Goal: Obtain resource: Obtain resource

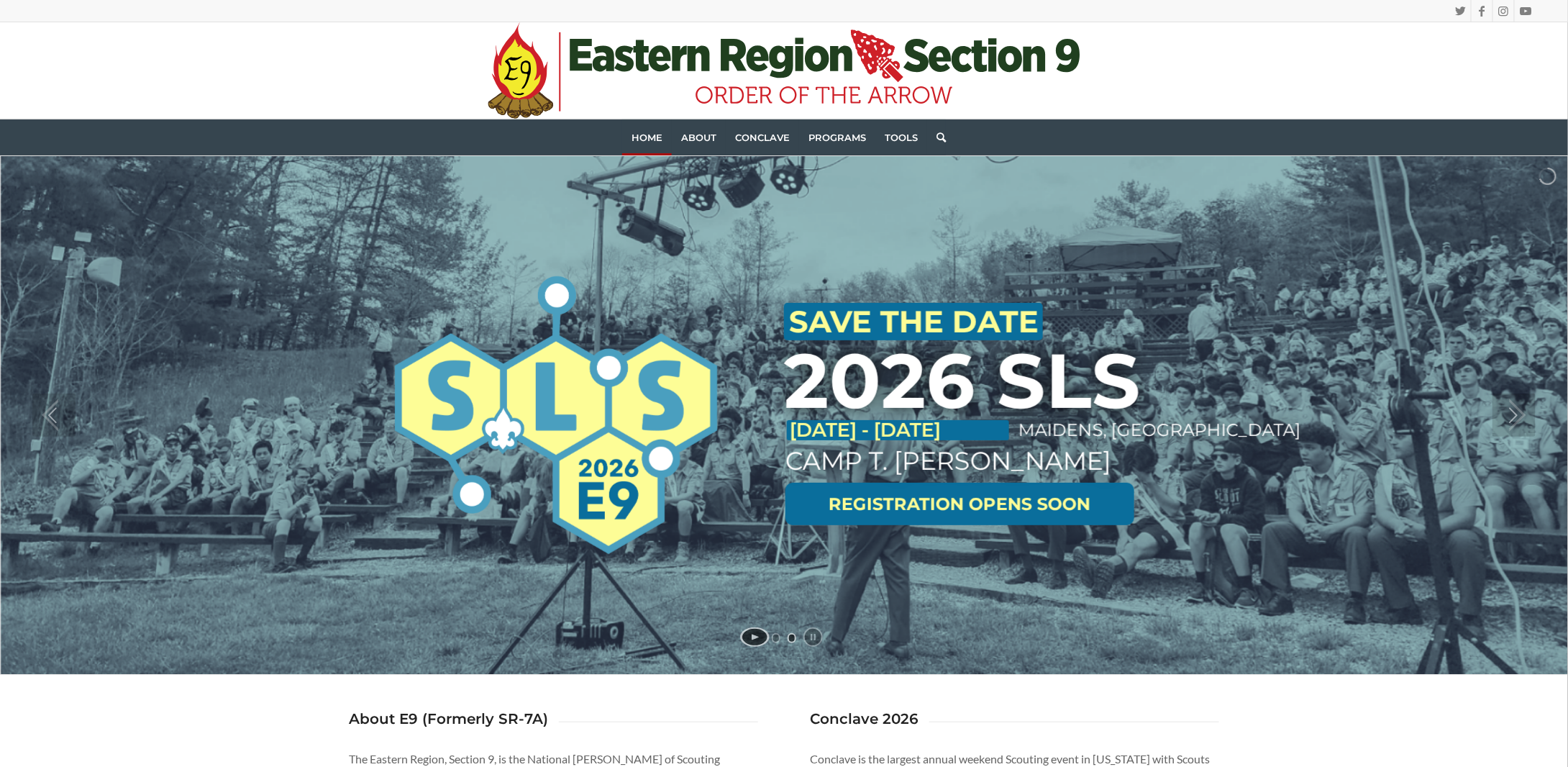
click at [756, 640] on link "start slideshow" at bounding box center [754, 637] width 30 height 19
click at [776, 642] on link "jump to slide 1" at bounding box center [775, 638] width 9 height 11
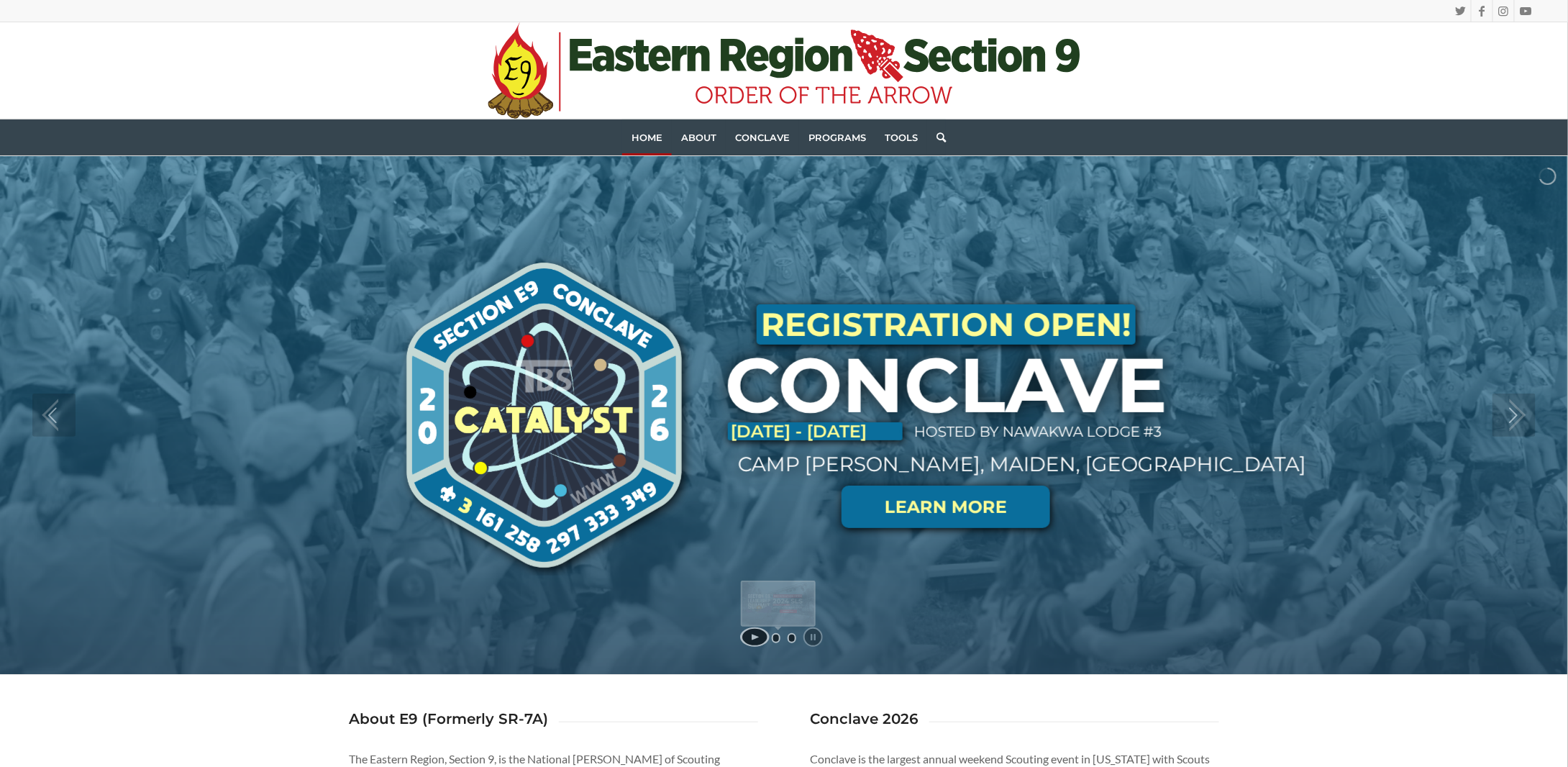
click at [792, 639] on link "jump to slide 2" at bounding box center [792, 638] width 9 height 11
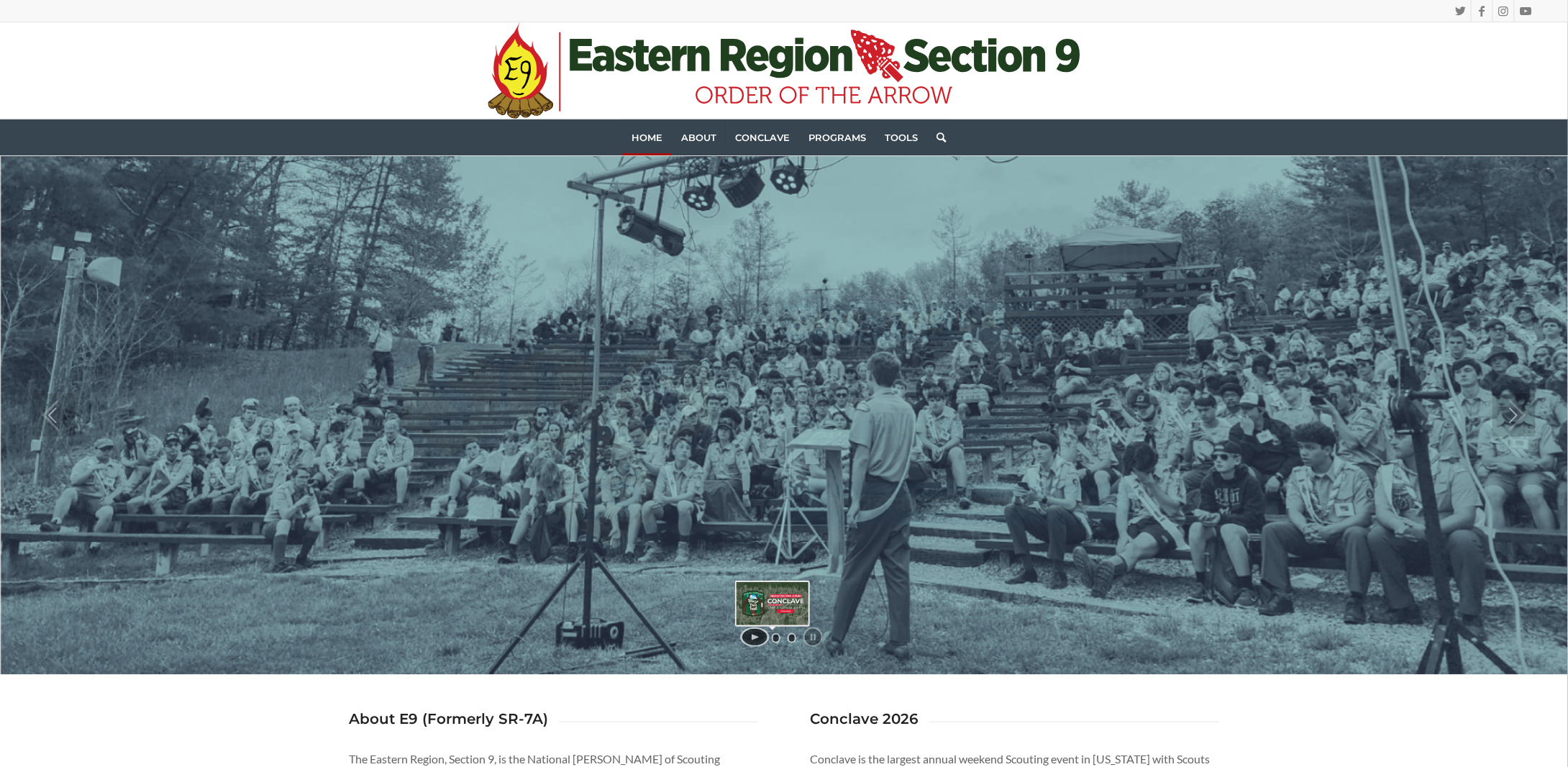
click at [777, 635] on link "jump to slide 1" at bounding box center [775, 638] width 9 height 11
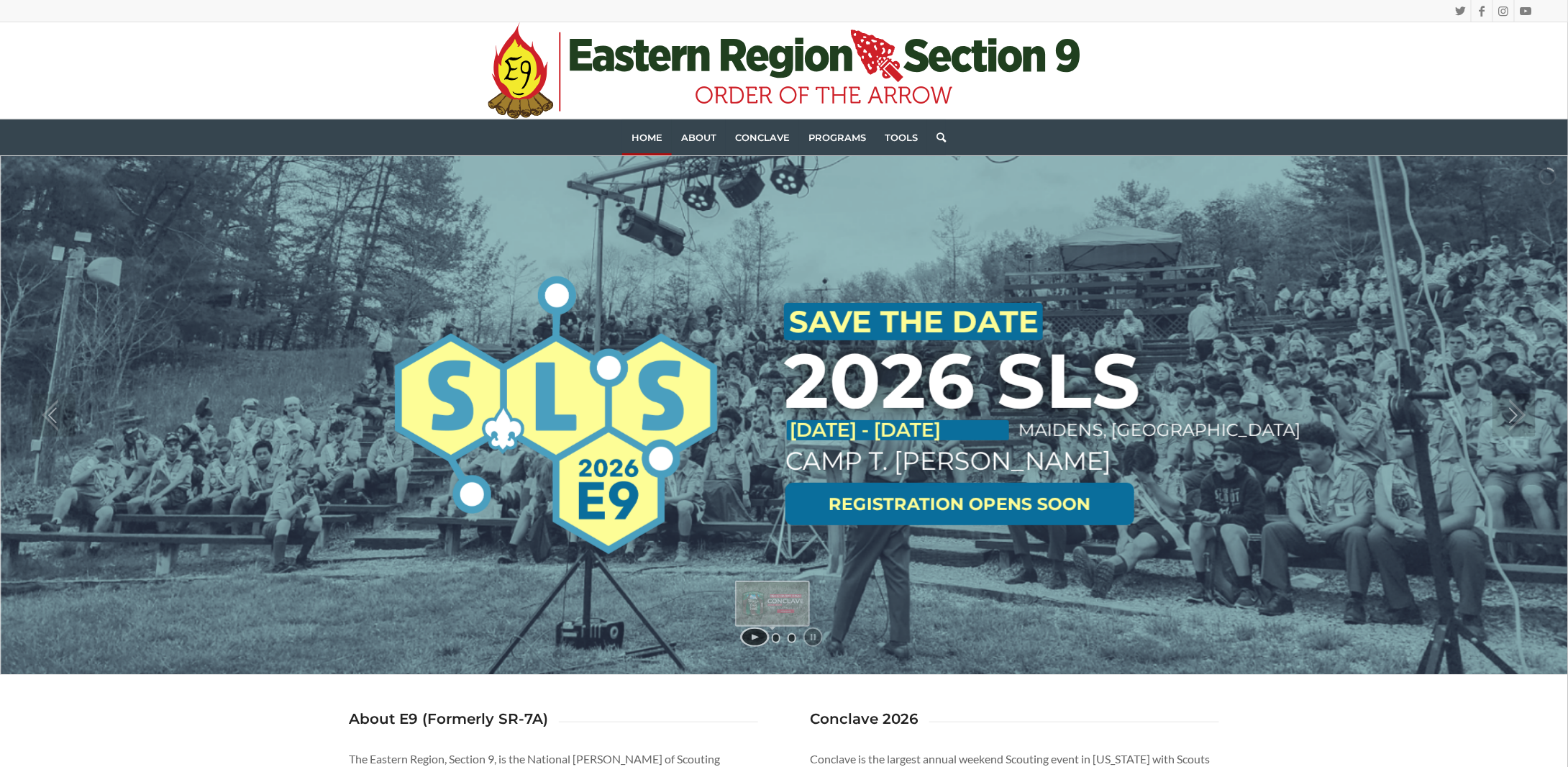
click at [775, 638] on link "jump to slide 1" at bounding box center [775, 638] width 9 height 11
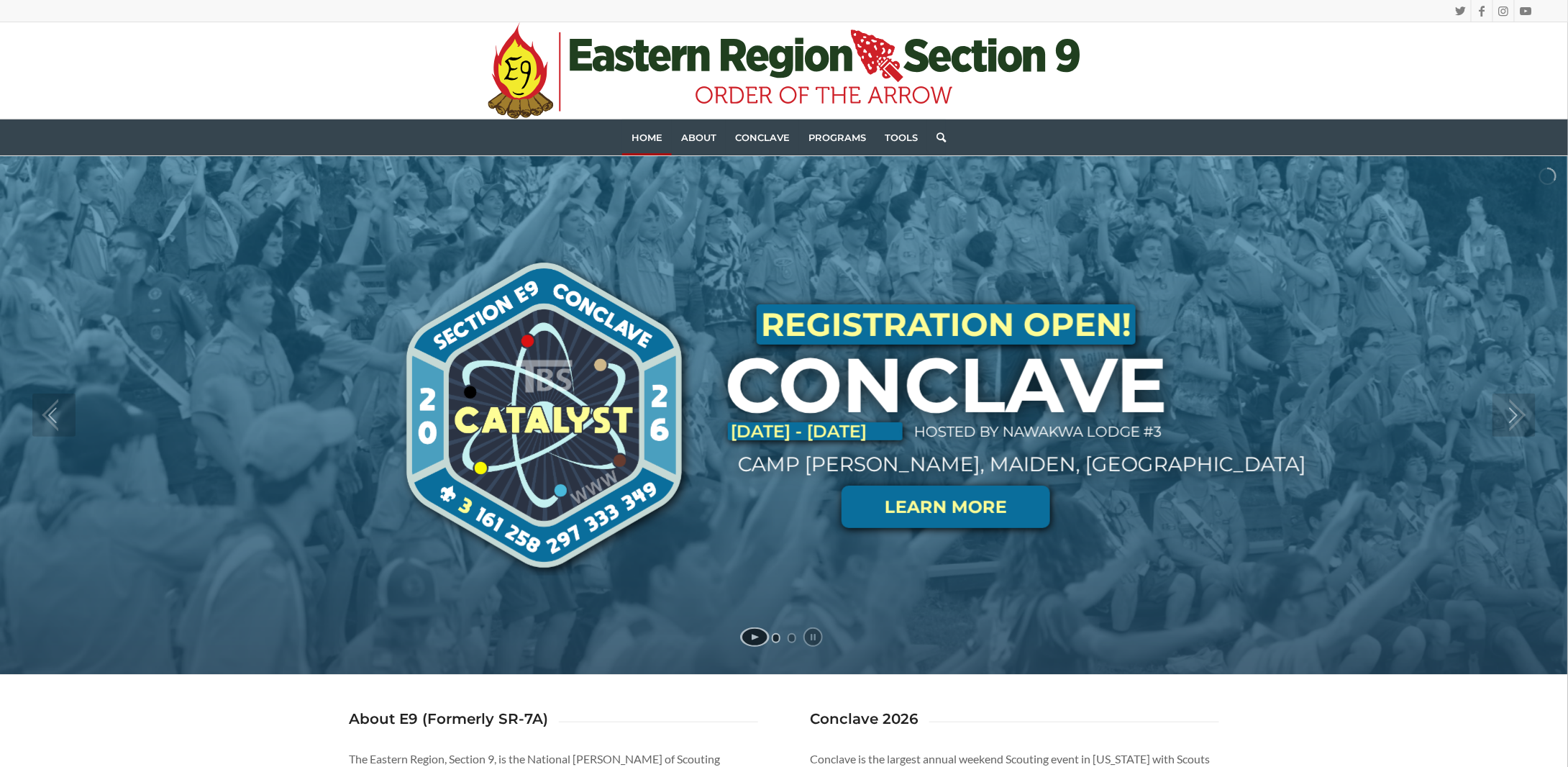
click at [992, 518] on link at bounding box center [945, 506] width 208 height 43
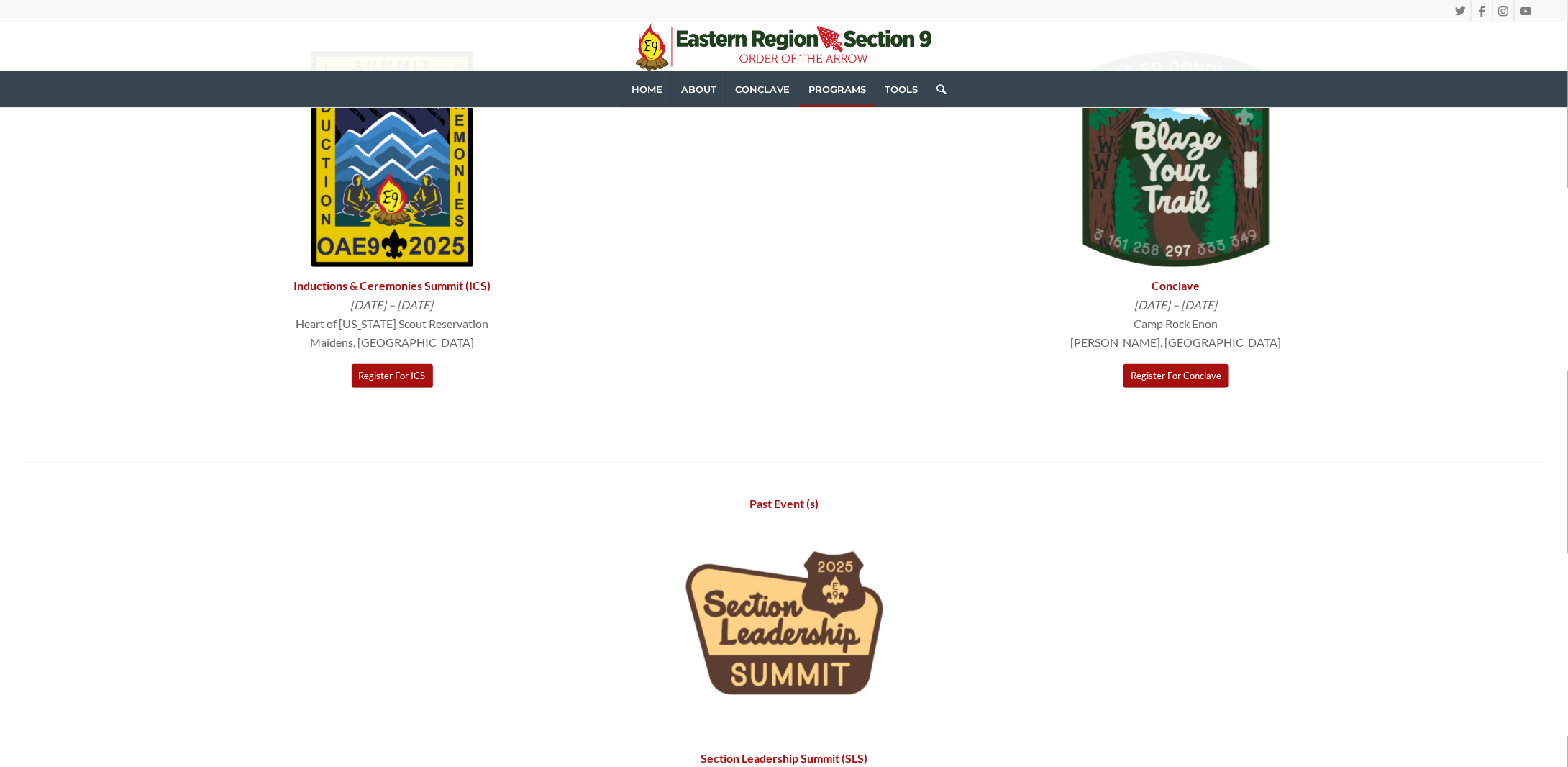
scroll to position [360, 0]
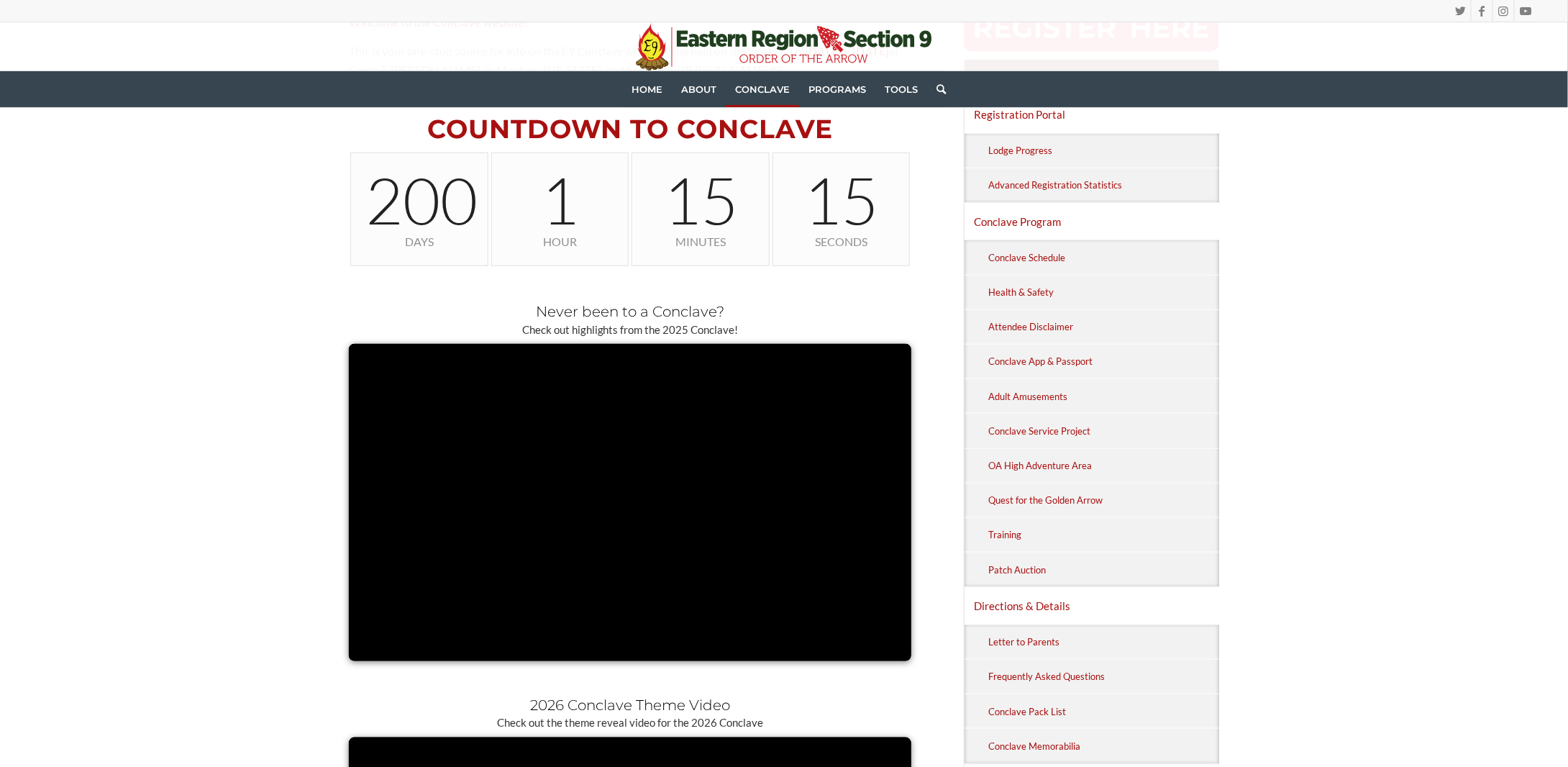
scroll to position [503, 0]
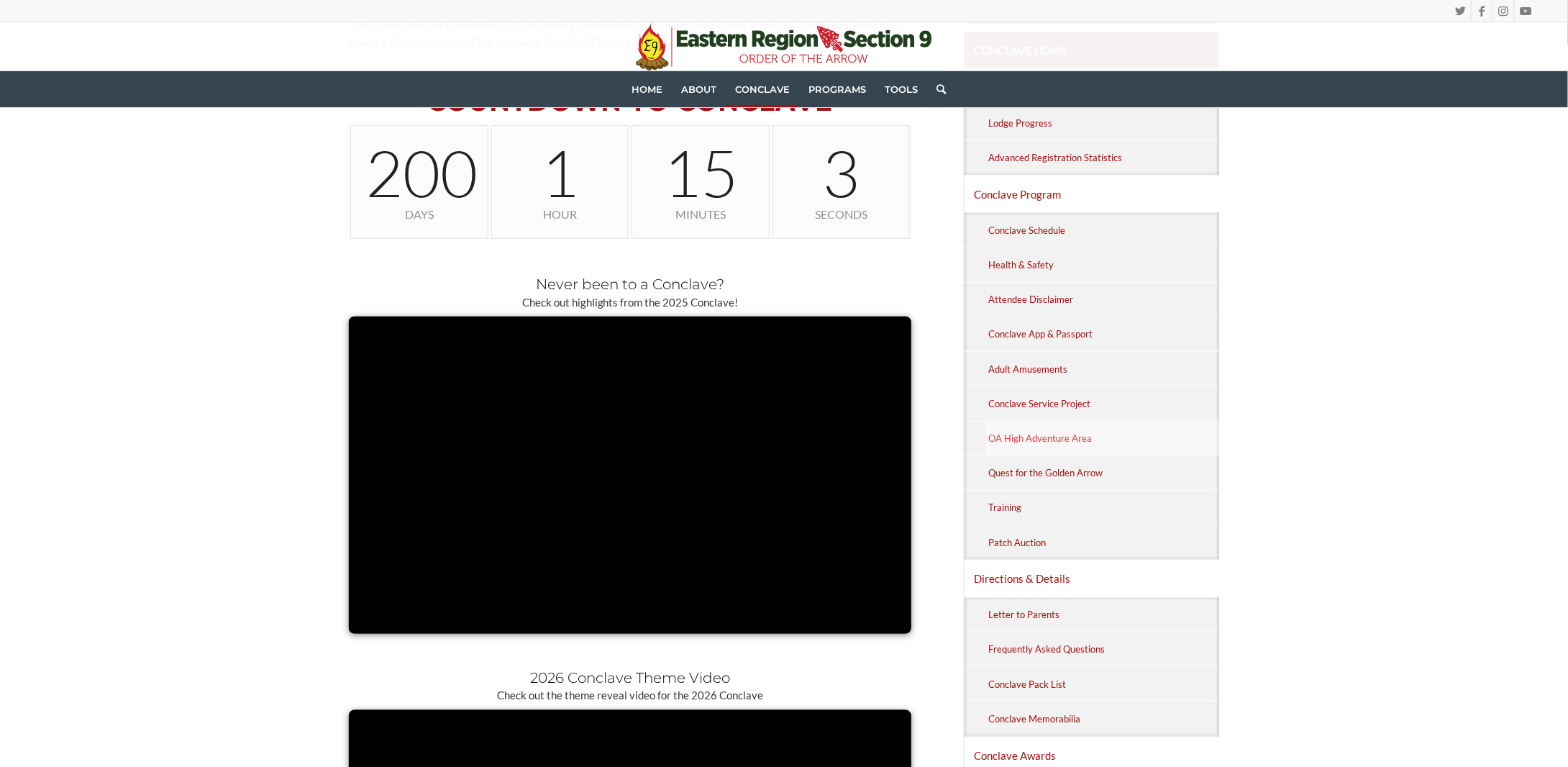
click at [1134, 433] on link "OA High Adventure Area" at bounding box center [1102, 437] width 233 height 33
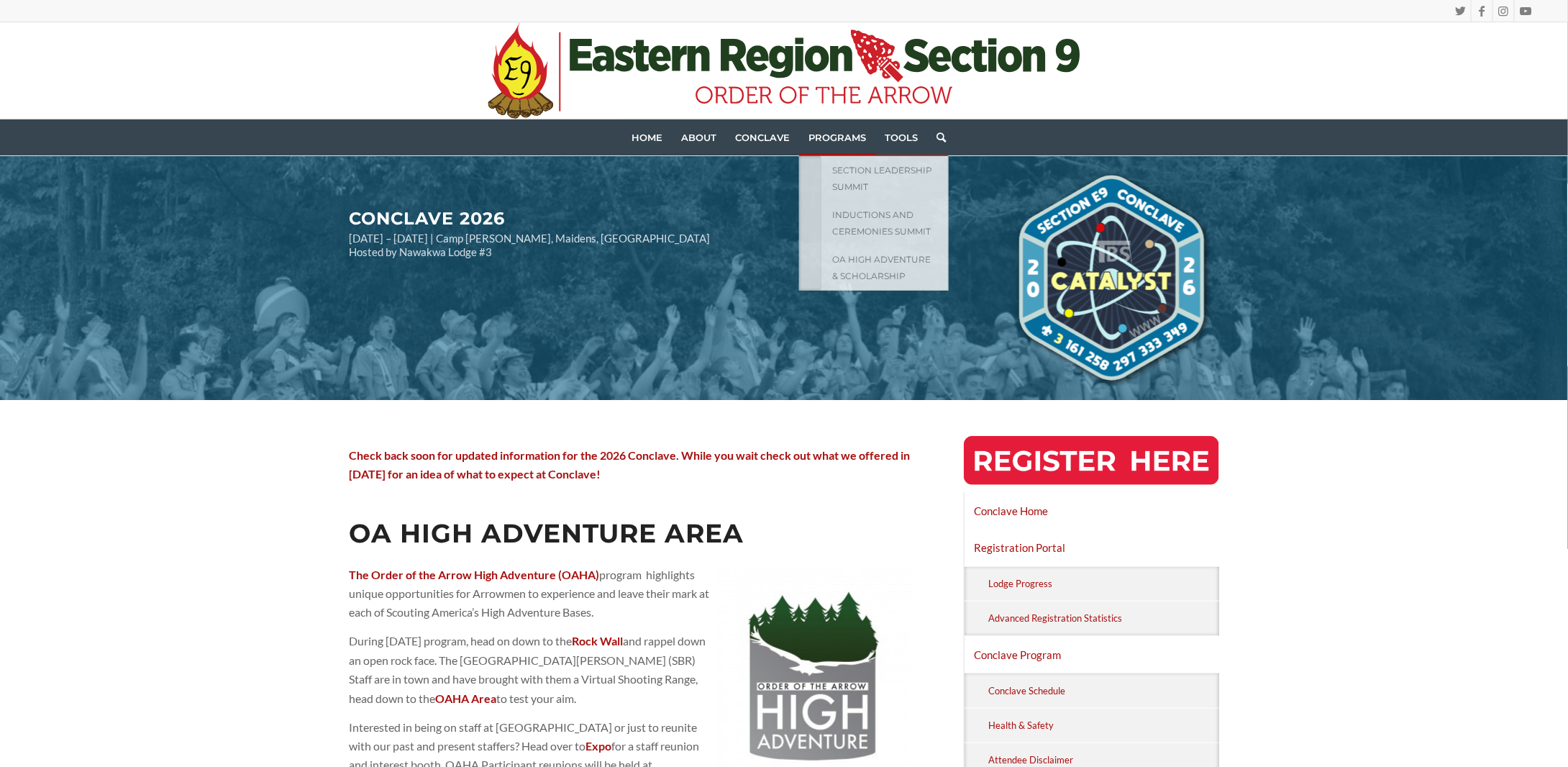
click at [823, 133] on span "Programs" at bounding box center [837, 138] width 57 height 11
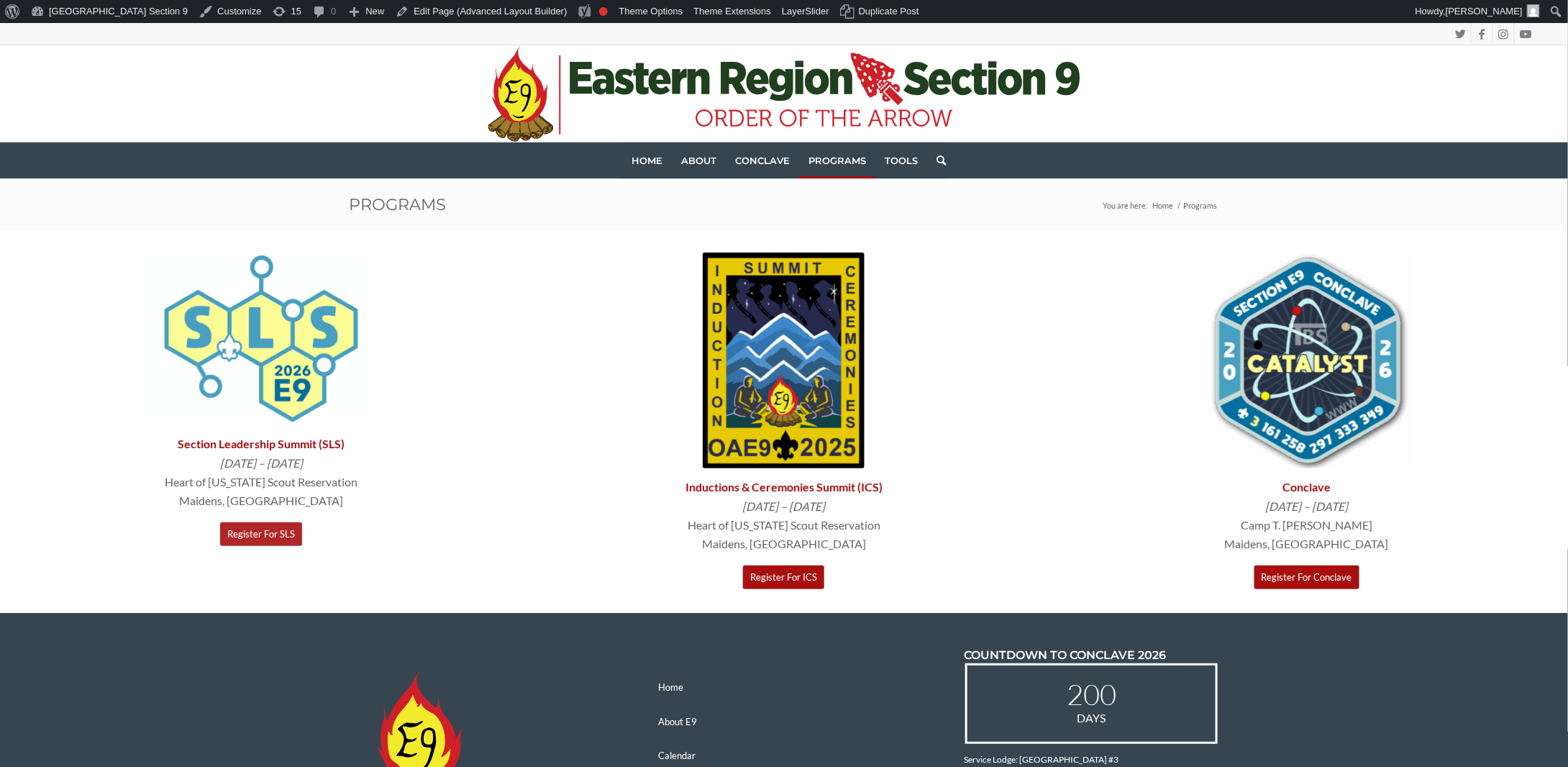
click at [277, 537] on span "Register For SLS" at bounding box center [261, 534] width 68 height 11
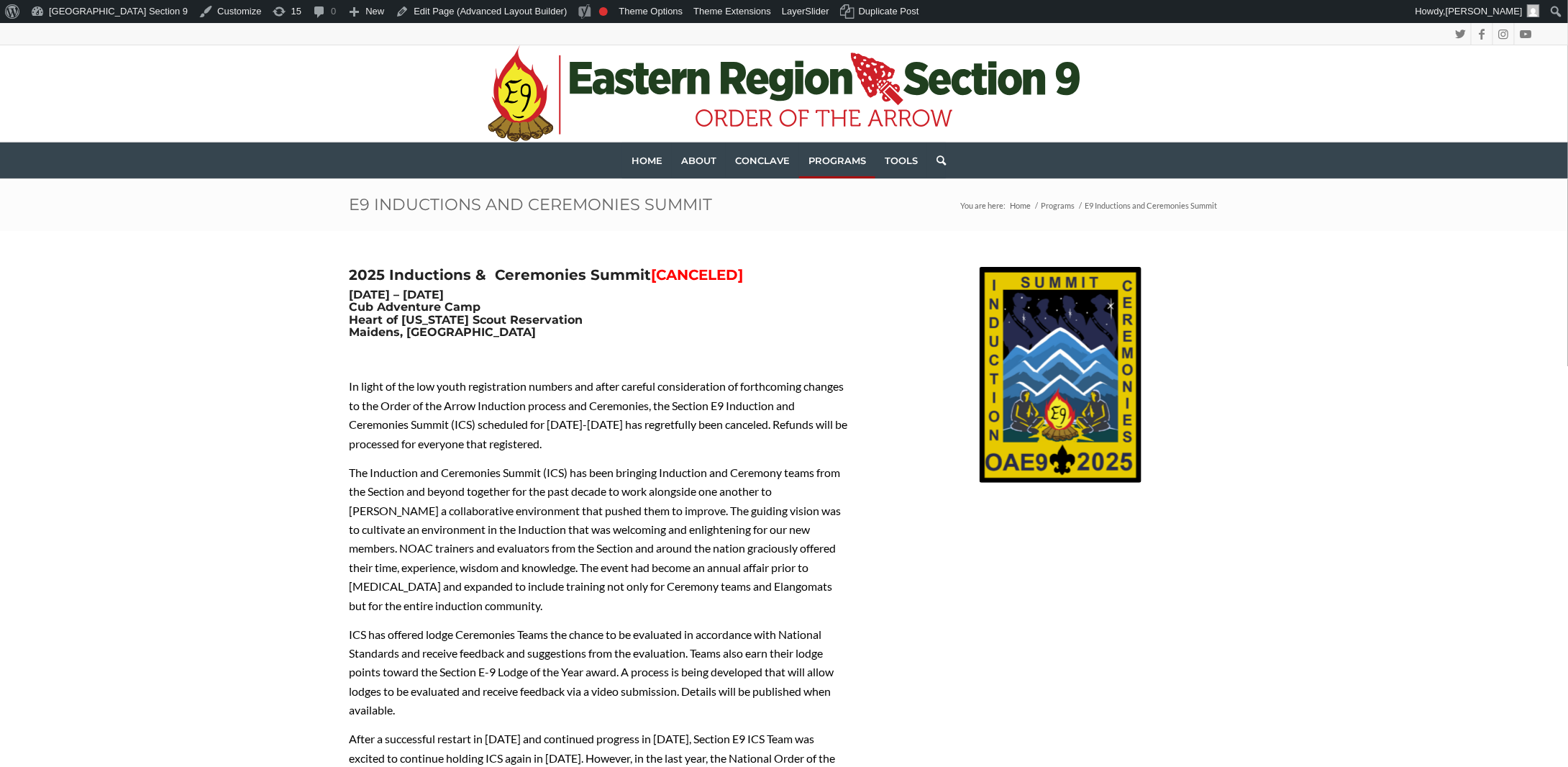
click at [642, 273] on strong "2025 Inductions & Ceremonies Summit [CANCELED]" at bounding box center [545, 275] width 394 height 17
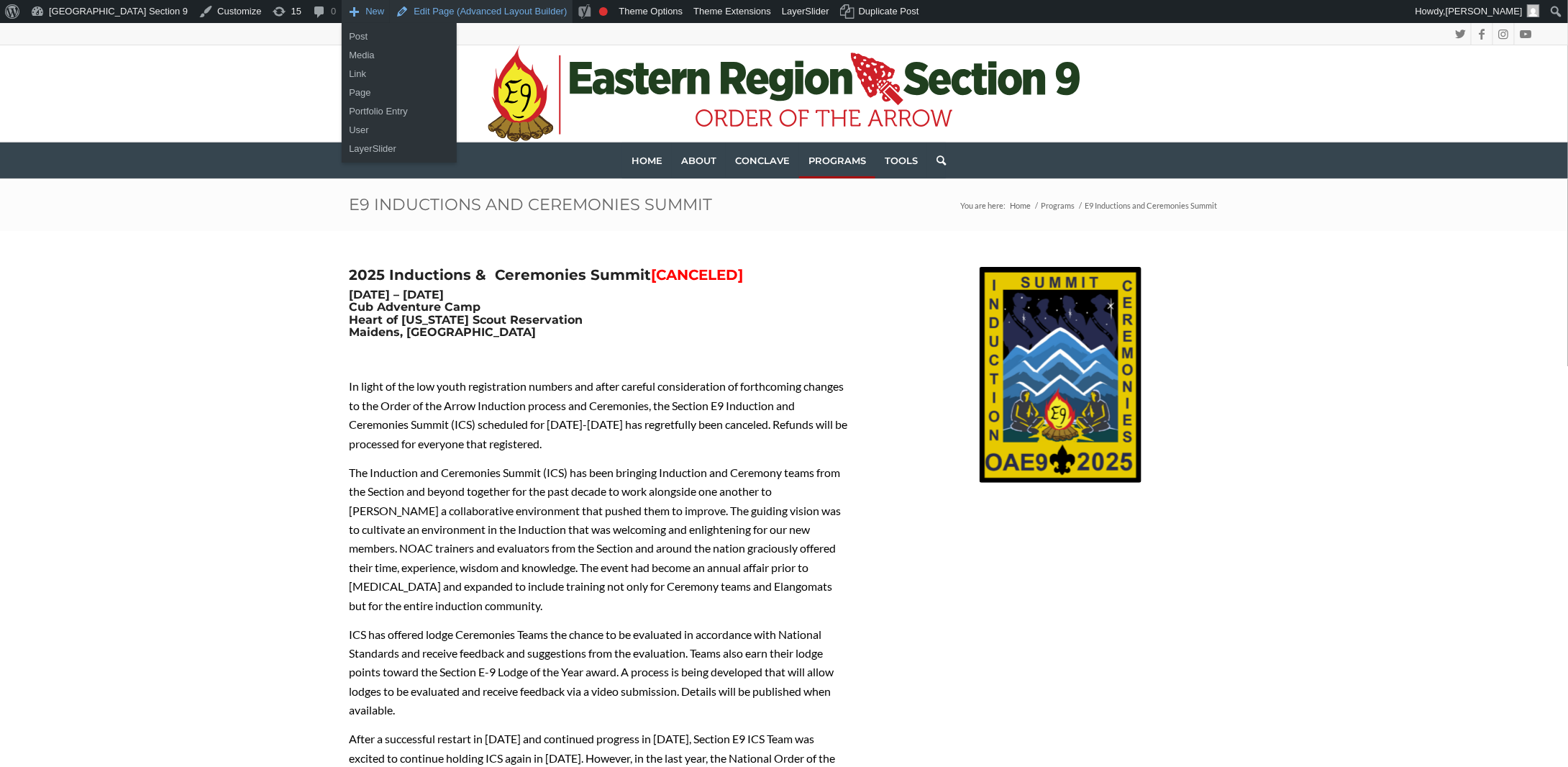
click at [412, 9] on link "Edit Page (Advanced Layout Builder)" at bounding box center [480, 11] width 182 height 23
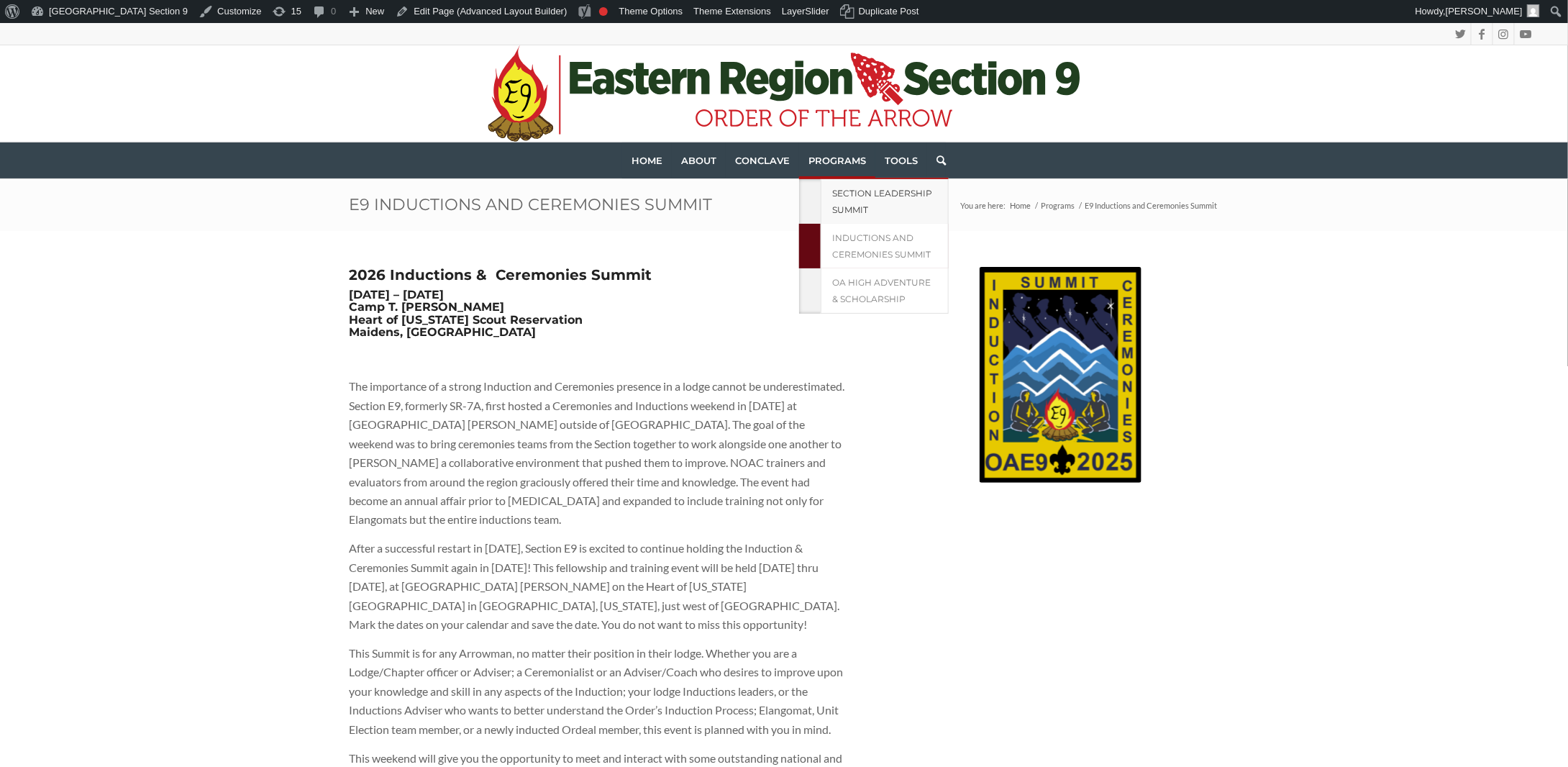
click at [843, 209] on span "Section Leadership Summit" at bounding box center [881, 202] width 100 height 28
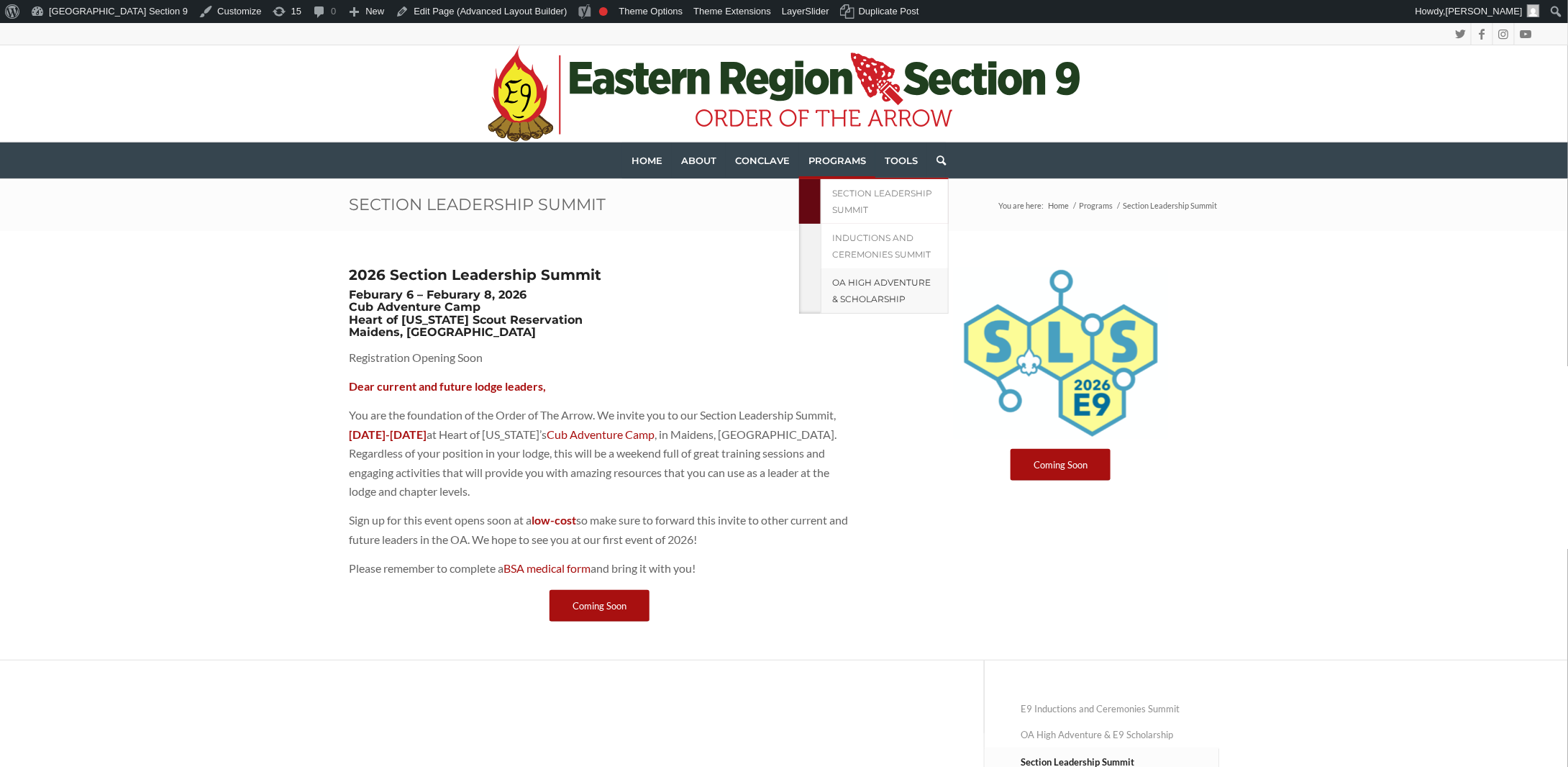
click at [841, 287] on link "OA High Adventure & Scholarship" at bounding box center [884, 290] width 128 height 45
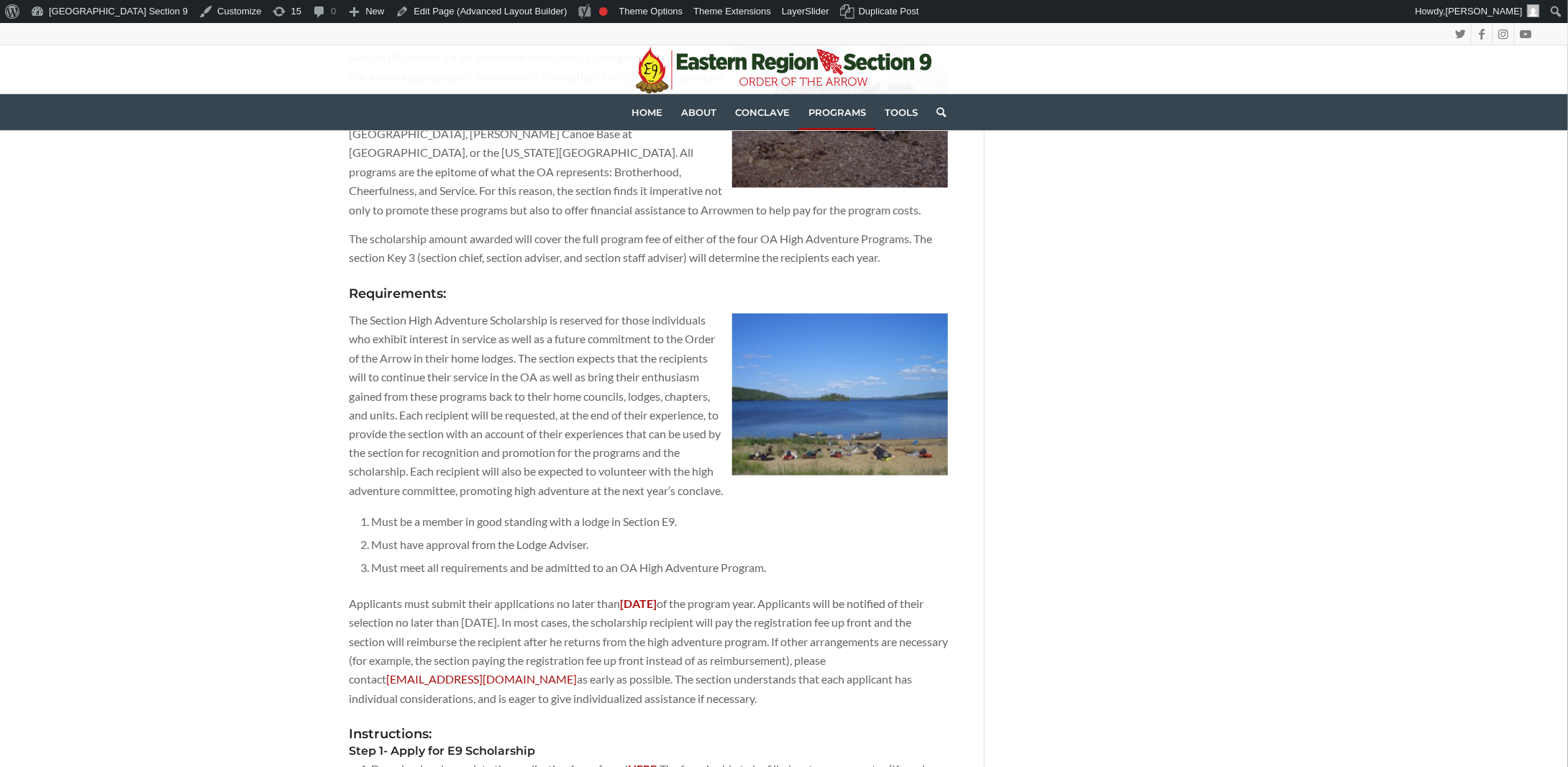
scroll to position [935, 0]
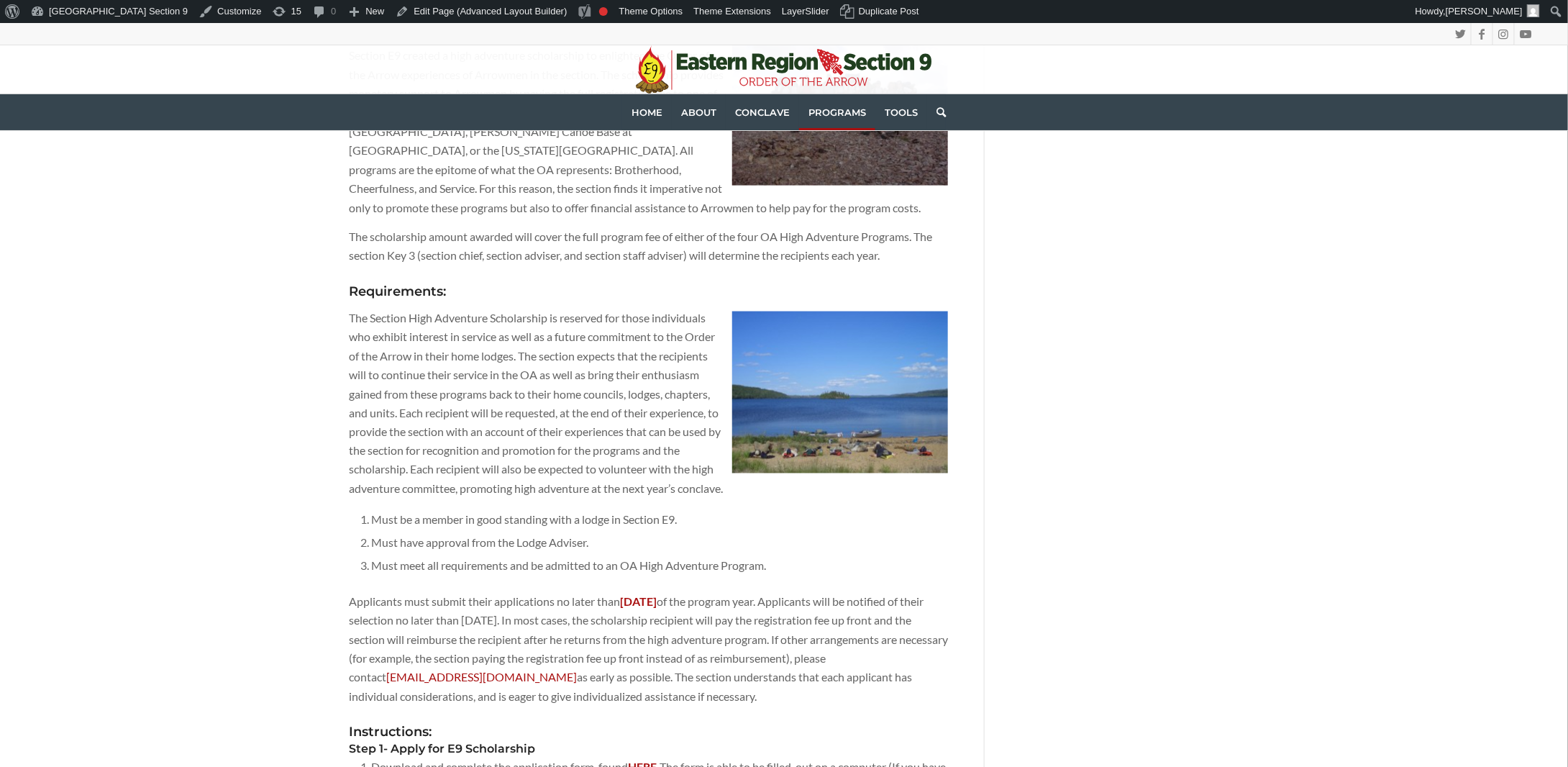
click at [333, 291] on div "Scroll down for E9 OA High Adventure Scholarship Information Do you need an esc…" at bounding box center [784, 310] width 943 height 2028
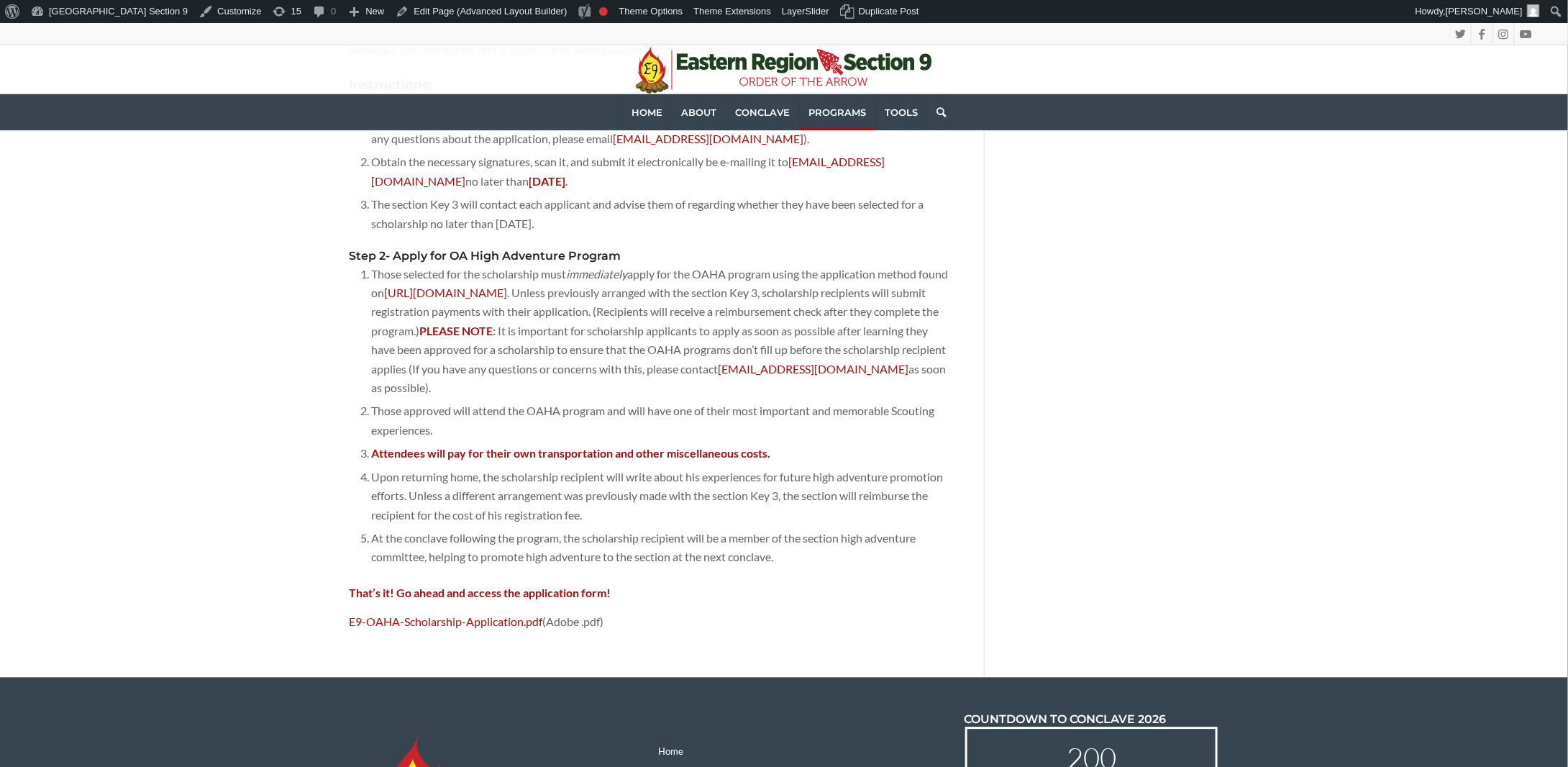
scroll to position [1438, 0]
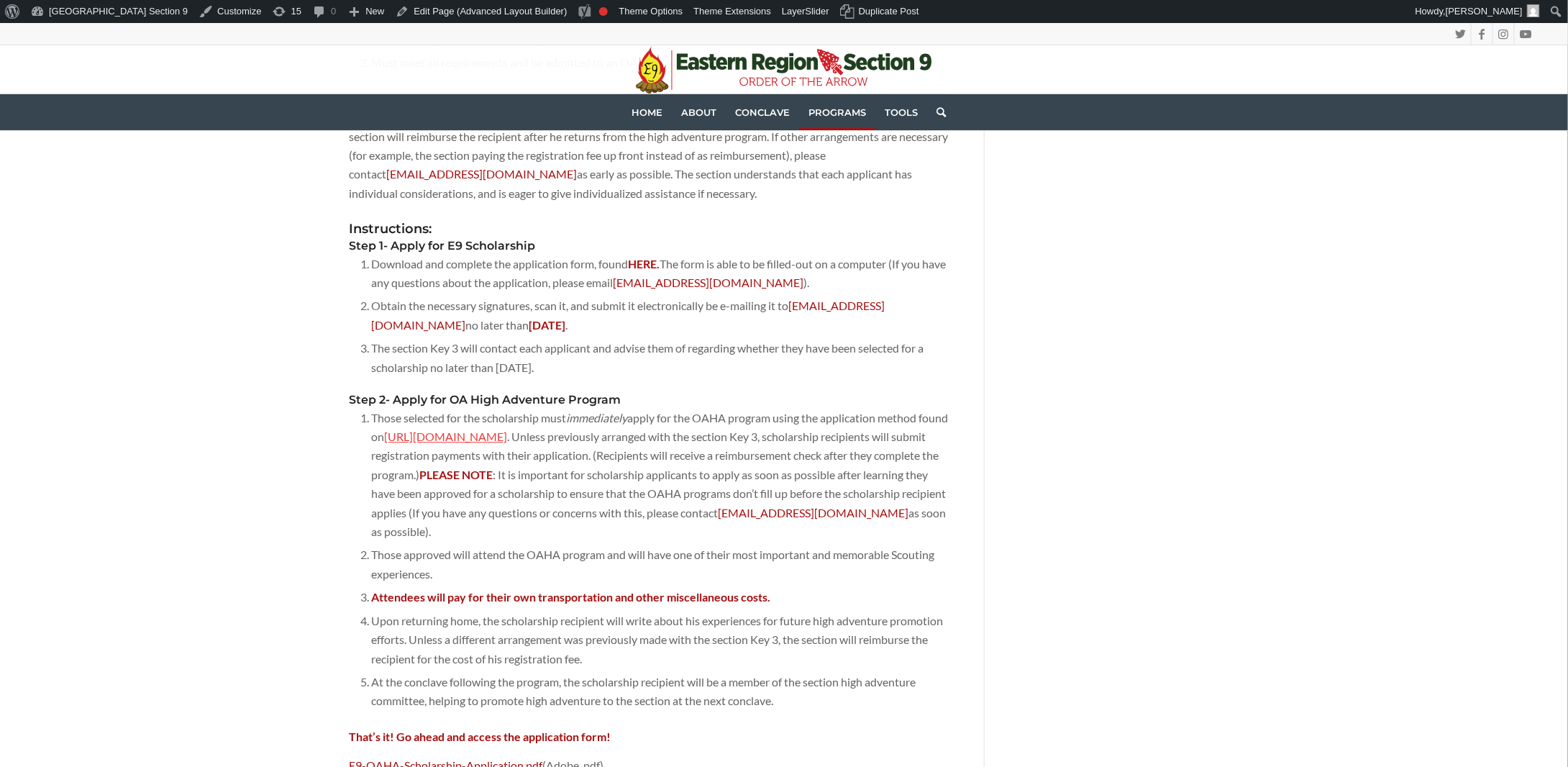
click at [497, 430] on link "[URL][DOMAIN_NAME]" at bounding box center [445, 437] width 123 height 13
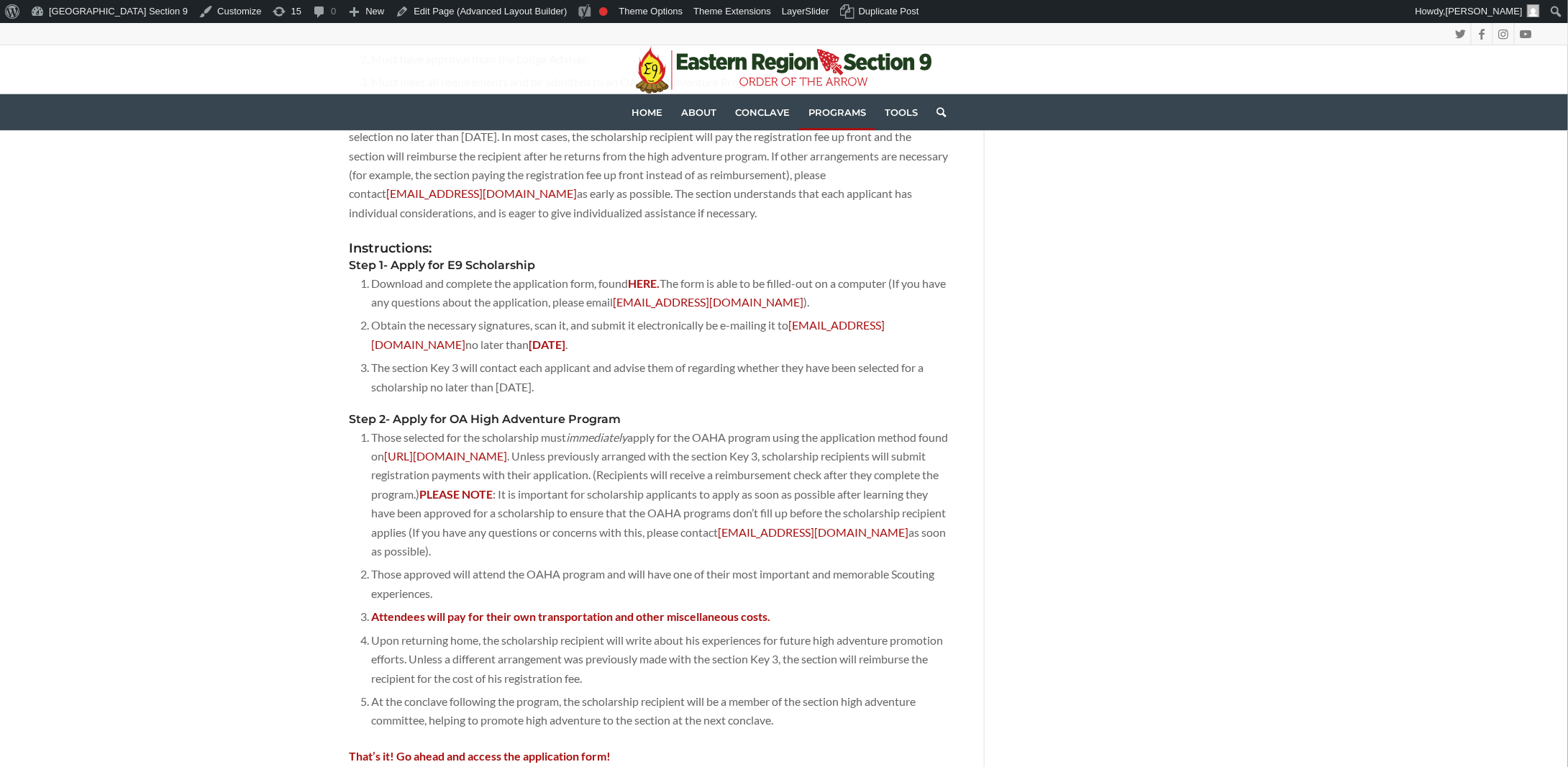
scroll to position [1438, 0]
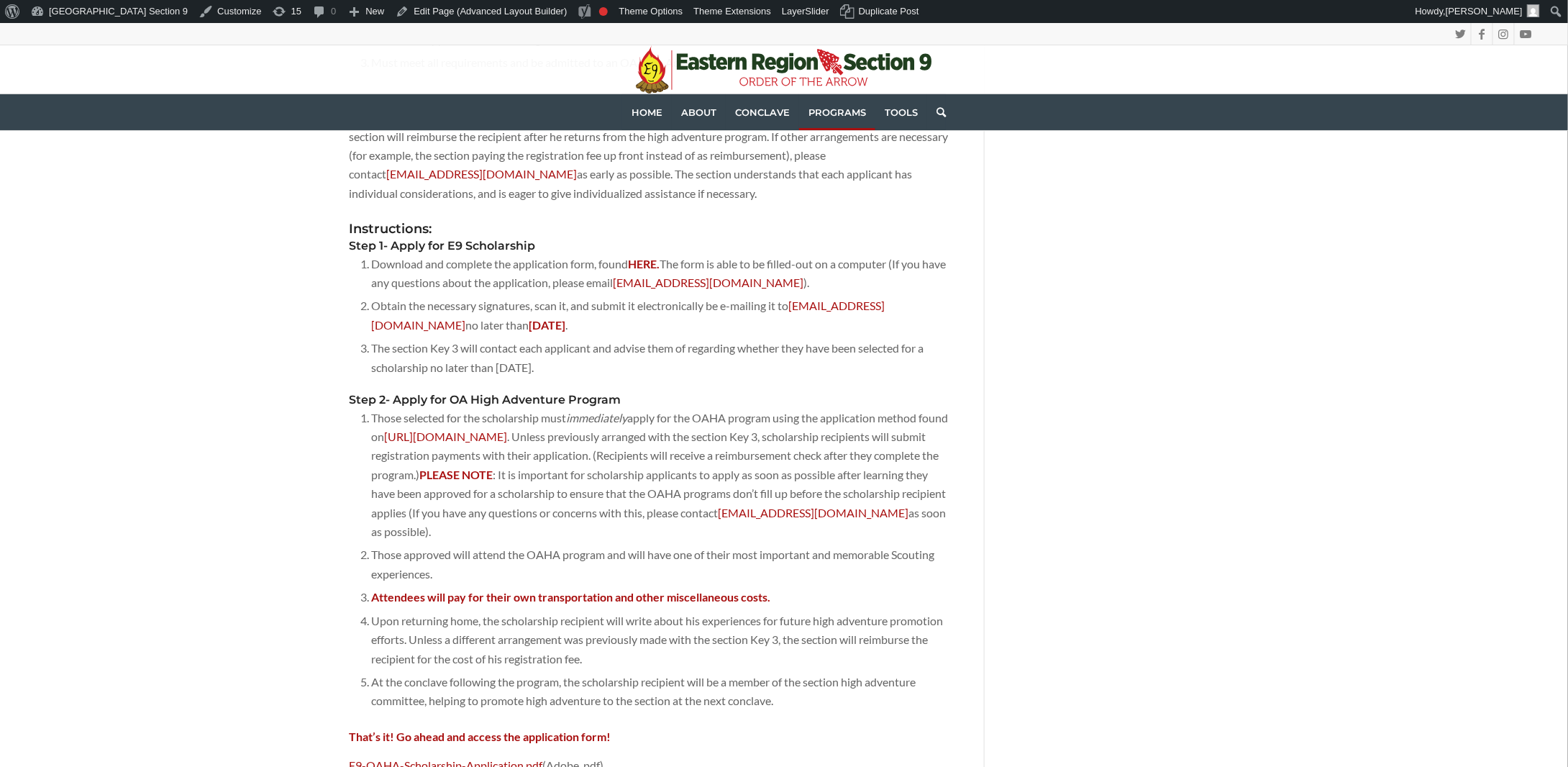
click at [750, 294] on li "Obtain the necessary signatures, scan it, and submit it electronically be e-mai…" at bounding box center [660, 315] width 577 height 42
click at [420, 6] on link "Edit Page (Advanced Layout Builder)" at bounding box center [480, 11] width 182 height 23
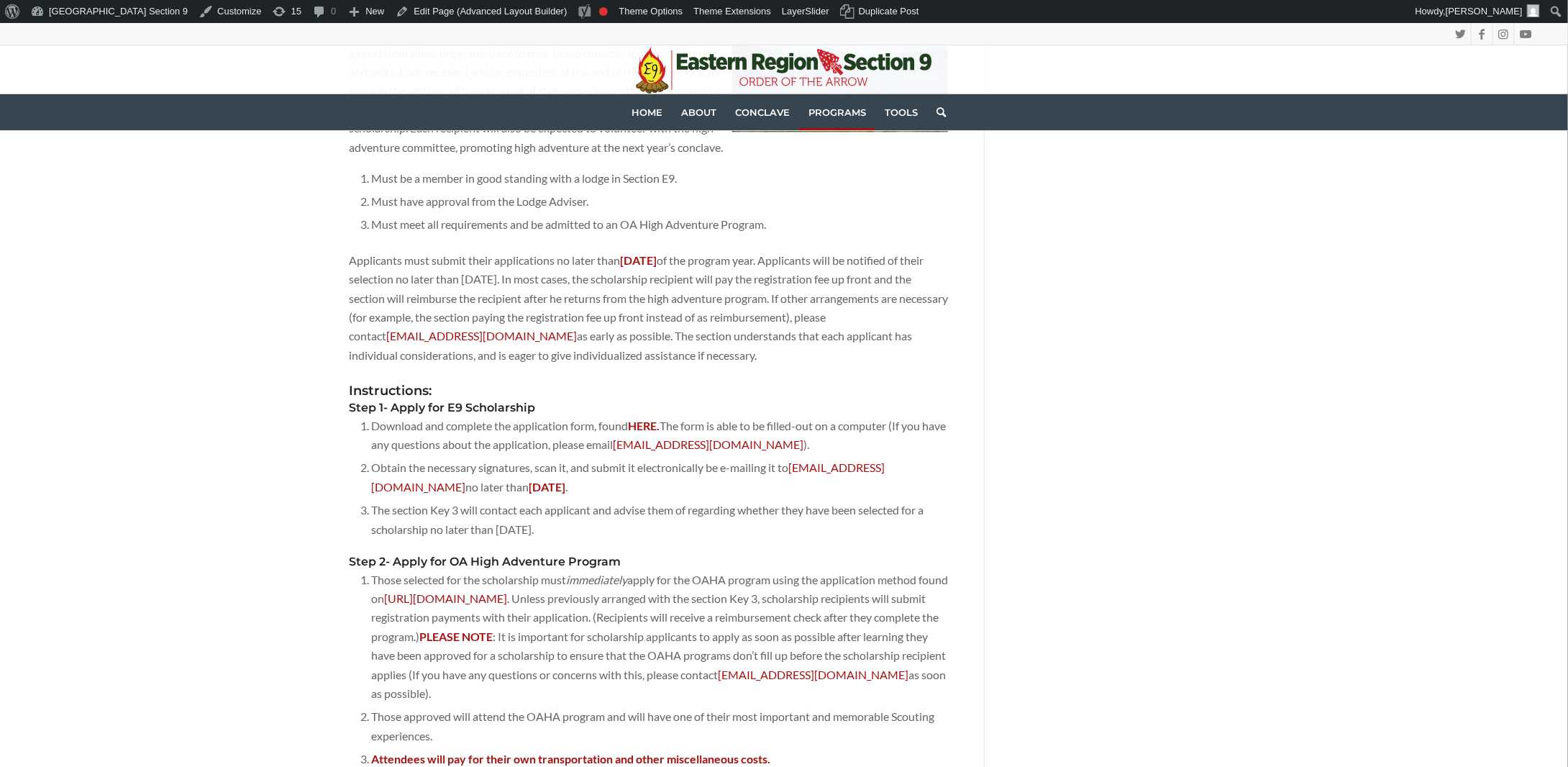
scroll to position [1295, 0]
